Goal: Communication & Community: Share content

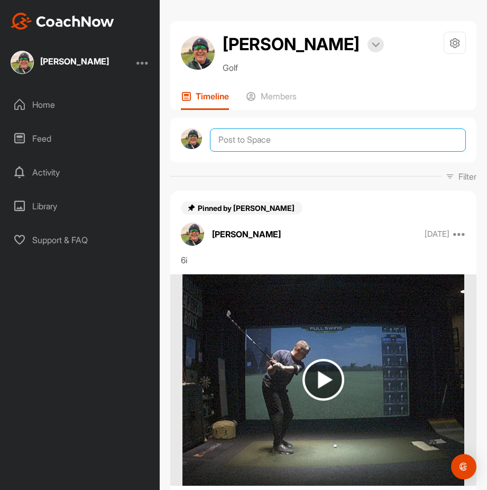
click at [265, 142] on textarea at bounding box center [338, 139] width 256 height 23
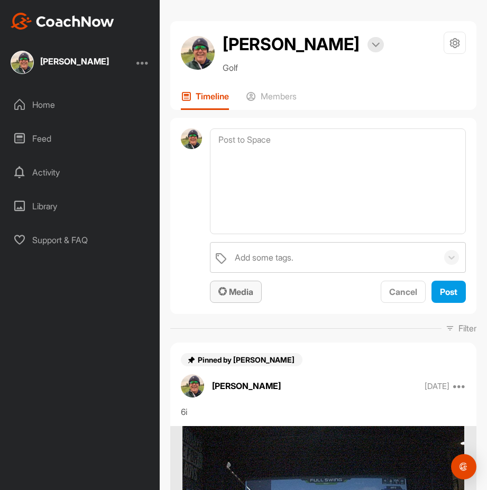
click at [243, 293] on span "Media" at bounding box center [235, 291] width 35 height 11
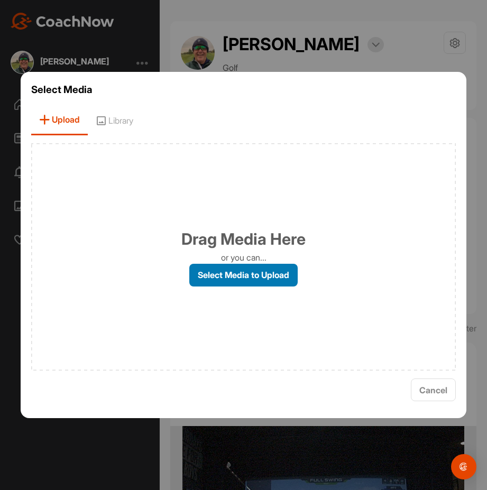
click at [257, 274] on label "Select Media to Upload" at bounding box center [243, 275] width 108 height 23
click at [0, 0] on input "Select Media to Upload" at bounding box center [0, 0] width 0 height 0
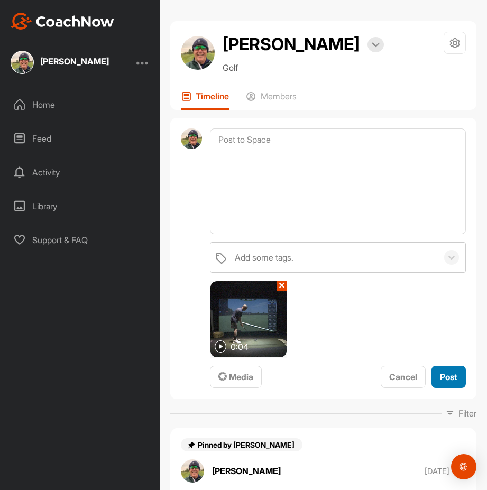
click at [444, 374] on span "Post" at bounding box center [448, 377] width 17 height 11
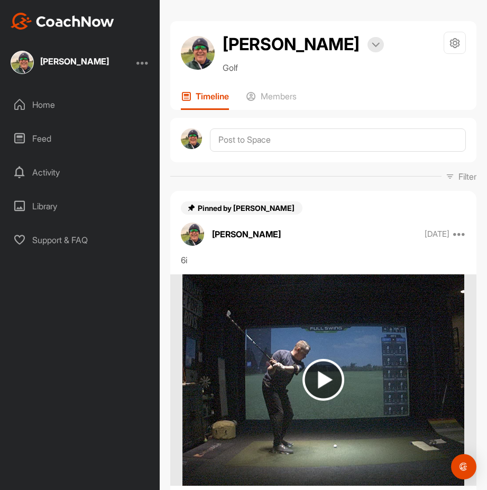
click at [192, 144] on img at bounding box center [191, 138] width 21 height 21
click at [193, 140] on img at bounding box center [191, 138] width 21 height 21
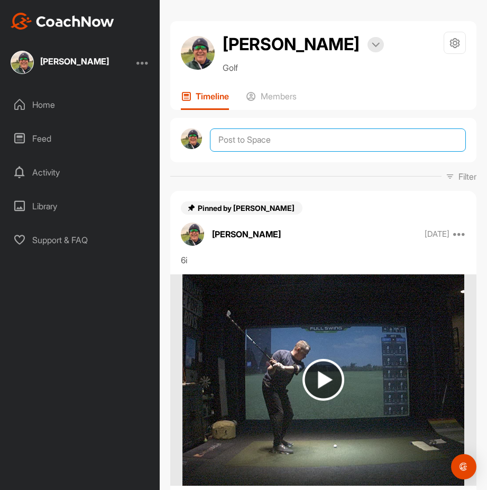
click at [252, 144] on textarea at bounding box center [338, 139] width 256 height 23
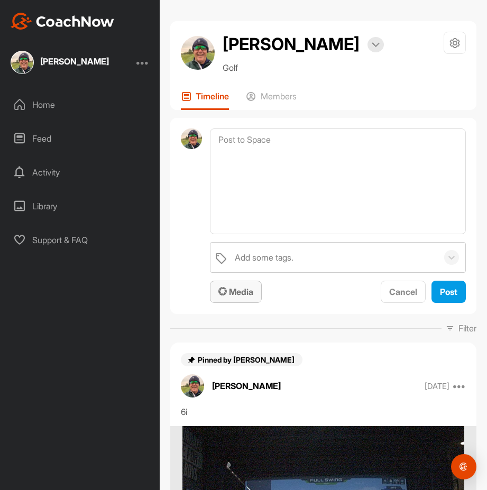
click at [247, 295] on span "Media" at bounding box center [235, 291] width 35 height 11
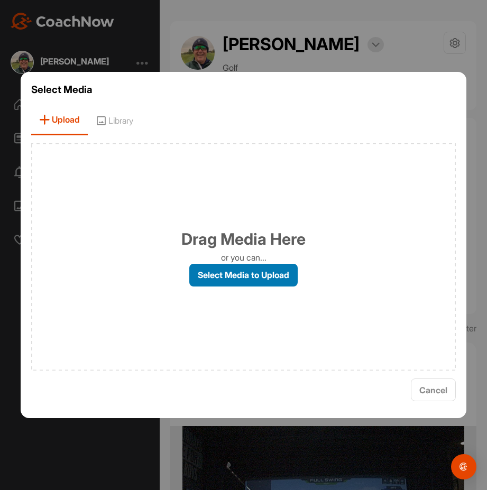
click at [255, 273] on label "Select Media to Upload" at bounding box center [243, 275] width 108 height 23
click at [0, 0] on input "Select Media to Upload" at bounding box center [0, 0] width 0 height 0
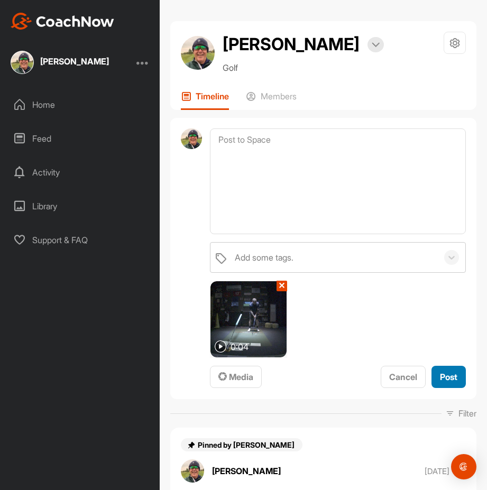
click at [450, 377] on button "Post" at bounding box center [448, 377] width 34 height 23
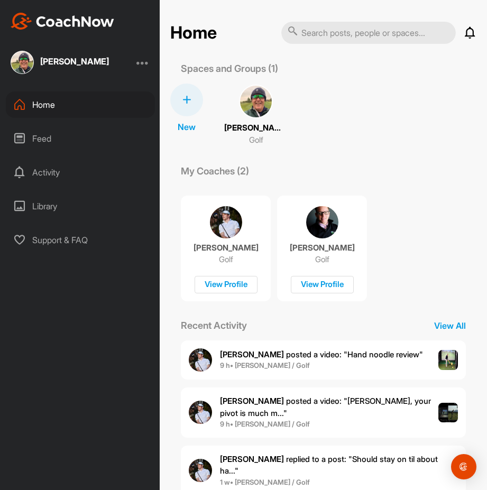
click at [250, 106] on img at bounding box center [256, 102] width 34 height 34
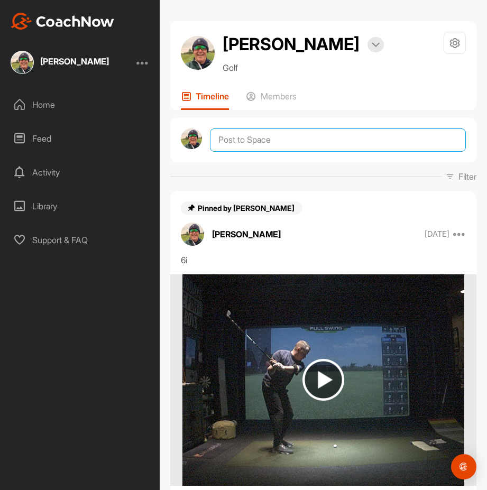
click at [249, 145] on textarea at bounding box center [338, 139] width 256 height 23
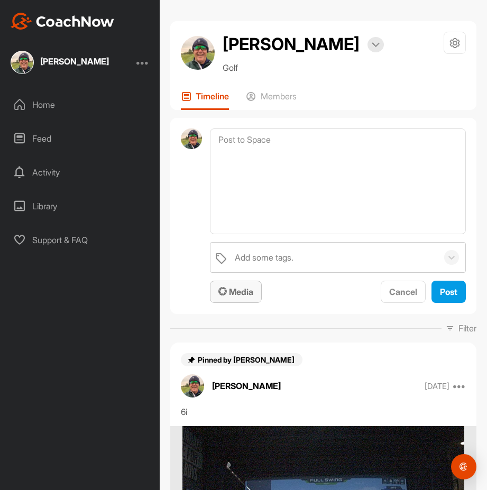
click at [244, 294] on span "Media" at bounding box center [235, 291] width 35 height 11
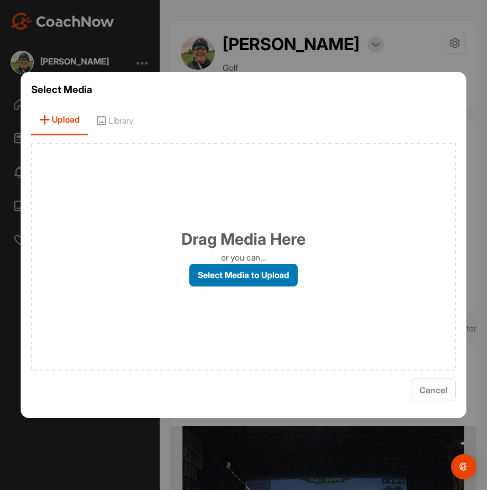
click at [259, 276] on label "Select Media to Upload" at bounding box center [243, 275] width 108 height 23
click at [0, 0] on input "Select Media to Upload" at bounding box center [0, 0] width 0 height 0
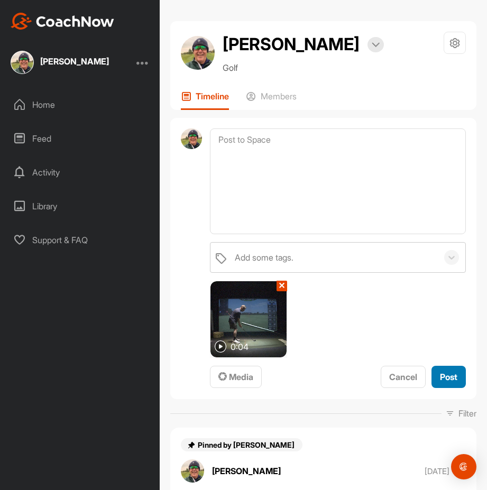
click at [444, 373] on span "Post" at bounding box center [448, 377] width 17 height 11
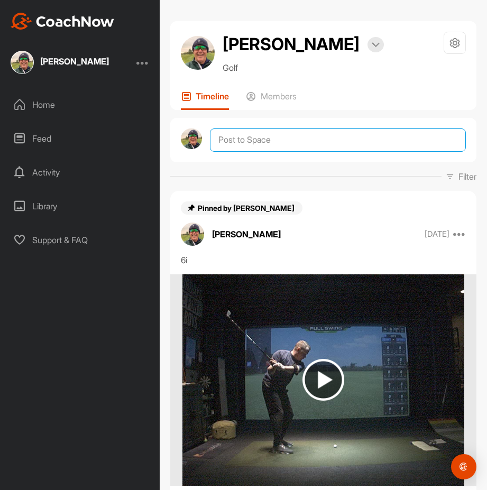
click at [244, 140] on textarea at bounding box center [338, 139] width 256 height 23
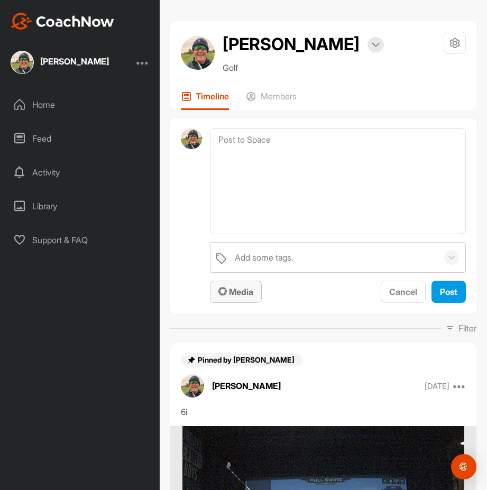
click at [239, 294] on span "Media" at bounding box center [235, 291] width 35 height 11
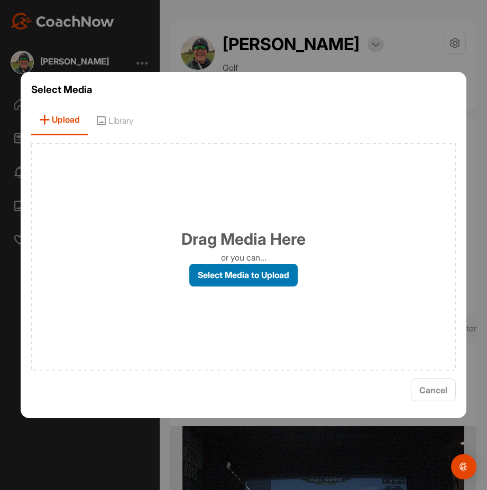
click at [268, 278] on label "Select Media to Upload" at bounding box center [243, 275] width 108 height 23
click at [0, 0] on input "Select Media to Upload" at bounding box center [0, 0] width 0 height 0
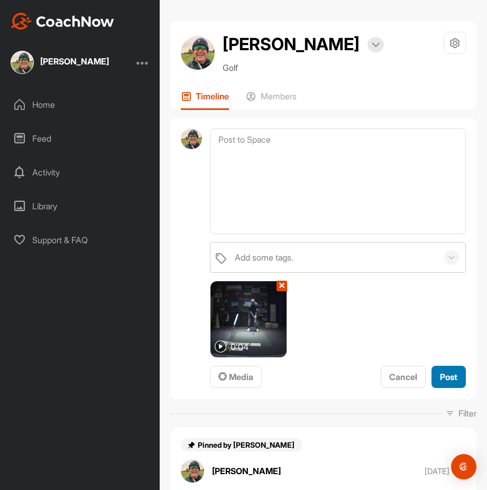
click at [443, 373] on span "Post" at bounding box center [448, 377] width 17 height 11
